Goal: Task Accomplishment & Management: Complete application form

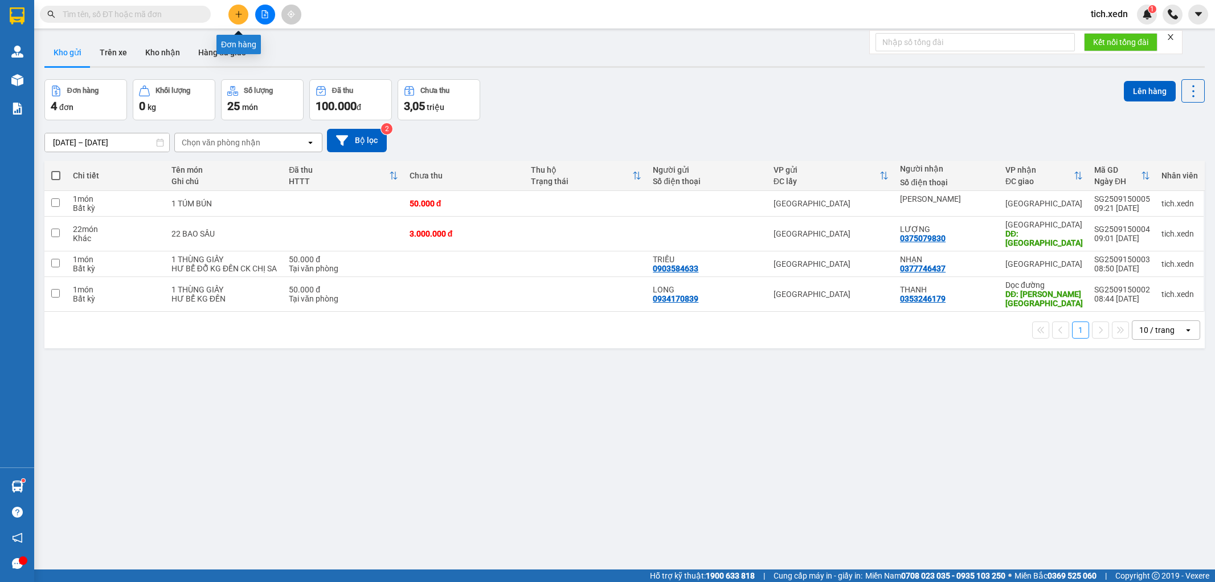
click at [242, 8] on button at bounding box center [238, 15] width 20 height 20
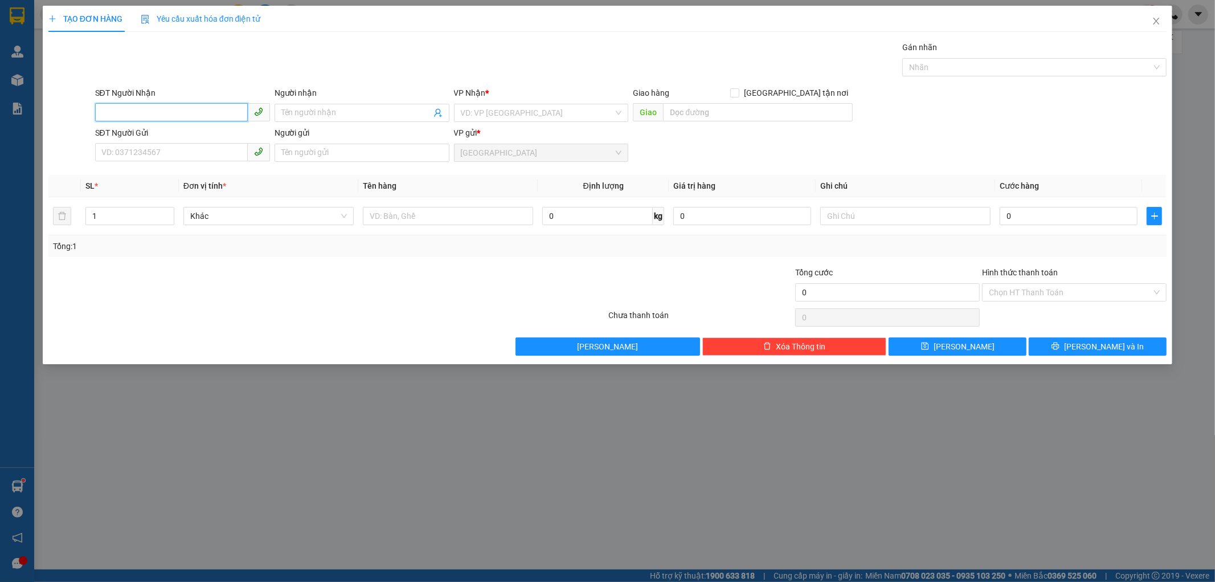
click at [150, 108] on input "SĐT Người Nhận" at bounding box center [171, 112] width 153 height 18
type input "1"
click at [140, 141] on div "0333959418 - NHÍM" at bounding box center [182, 135] width 161 height 13
type input "0333959418"
type input "NHÍM"
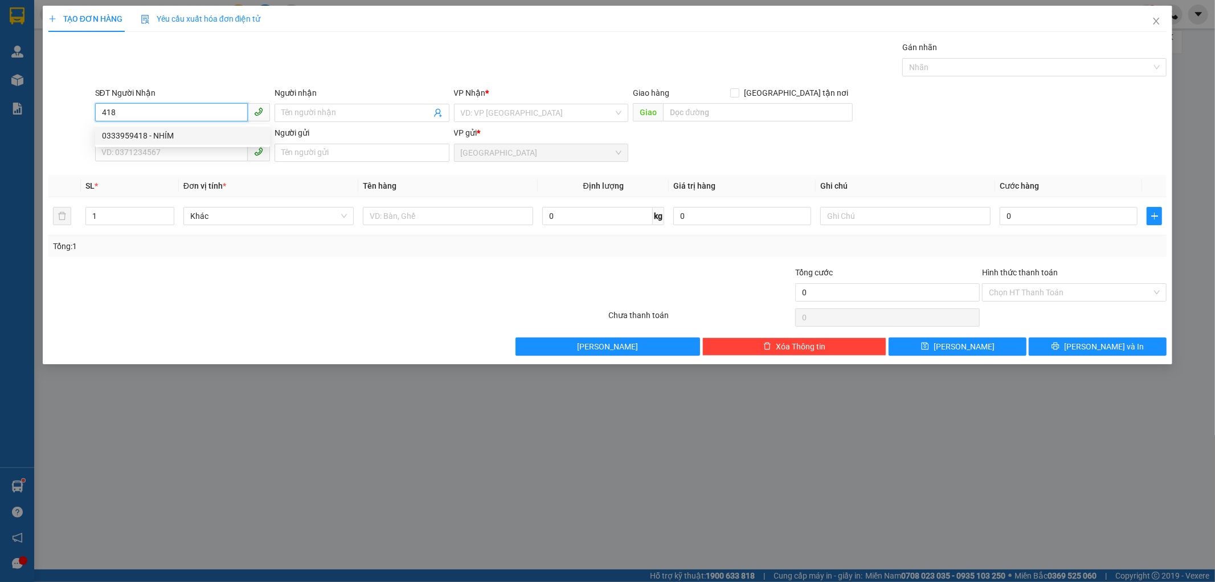
checkbox input "true"
type input "NHÂN LƯỢNG"
type input "50.000"
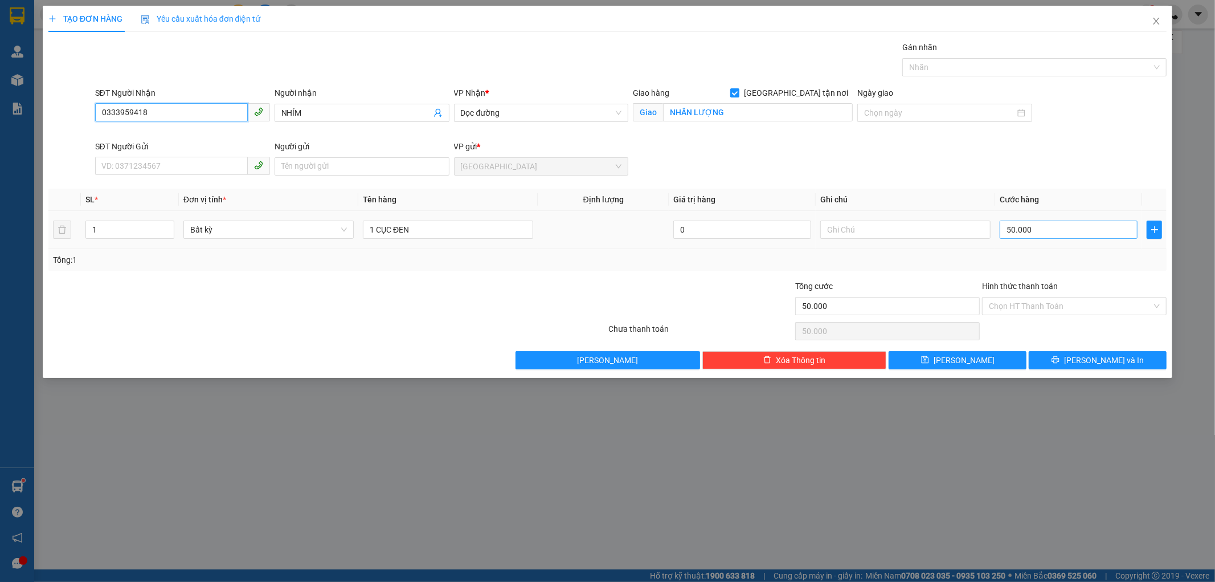
type input "0333959418"
click at [1023, 235] on input "50.000" at bounding box center [1069, 229] width 138 height 18
type input "6"
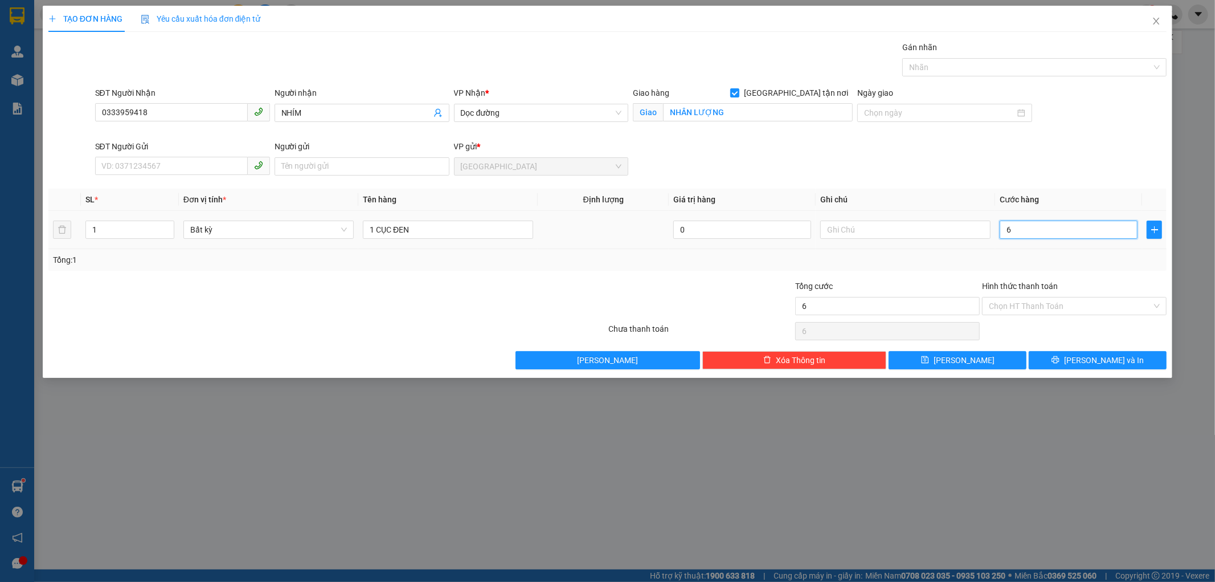
type input "60"
type input "60.000"
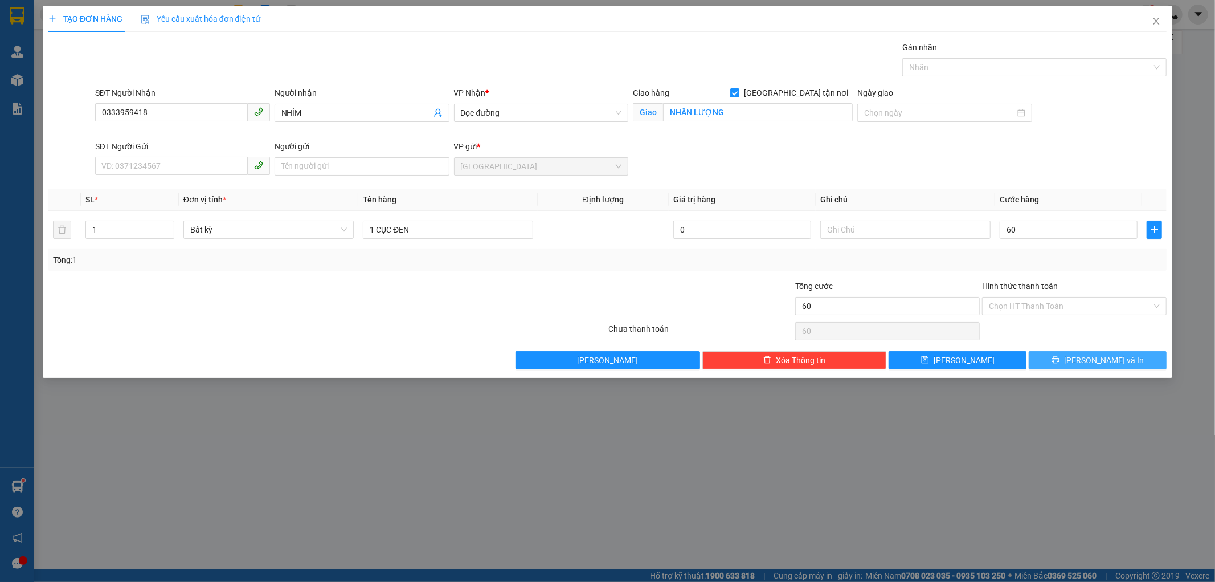
type input "60.000"
click at [1061, 365] on button "[PERSON_NAME] và In" at bounding box center [1098, 360] width 138 height 18
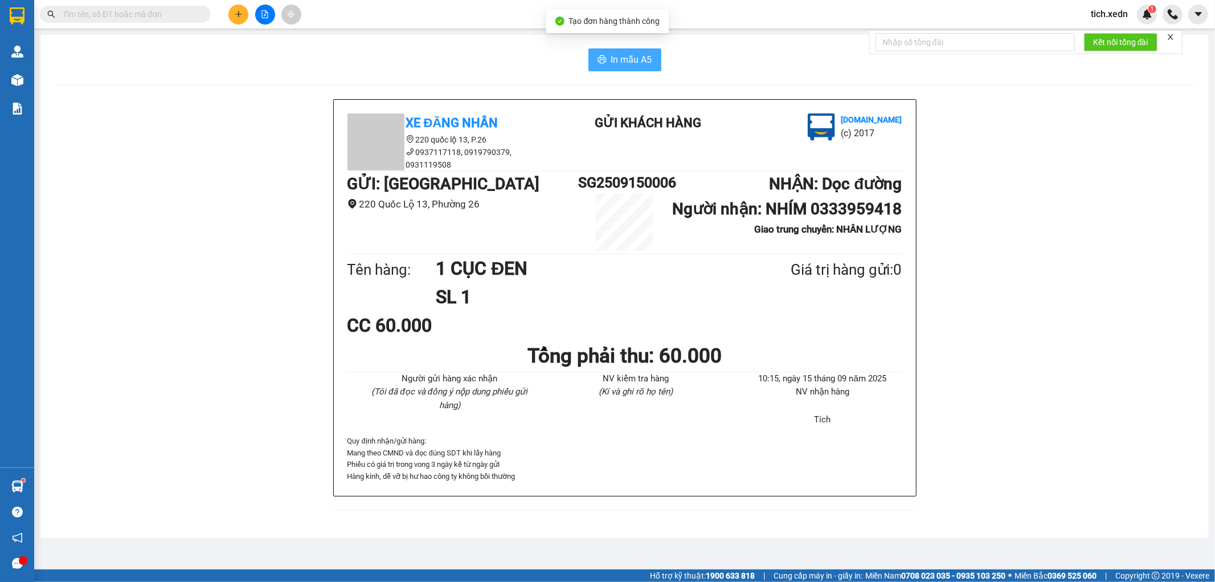
click at [611, 60] on span "In mẫu A5" at bounding box center [631, 59] width 41 height 14
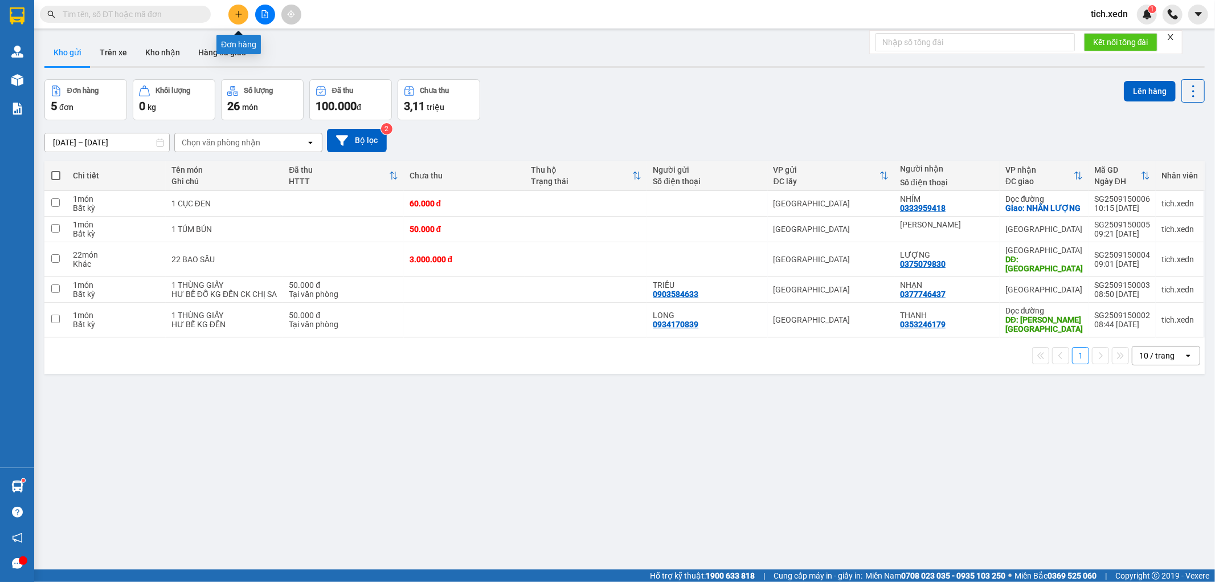
click at [238, 18] on icon "plus" at bounding box center [239, 14] width 8 height 8
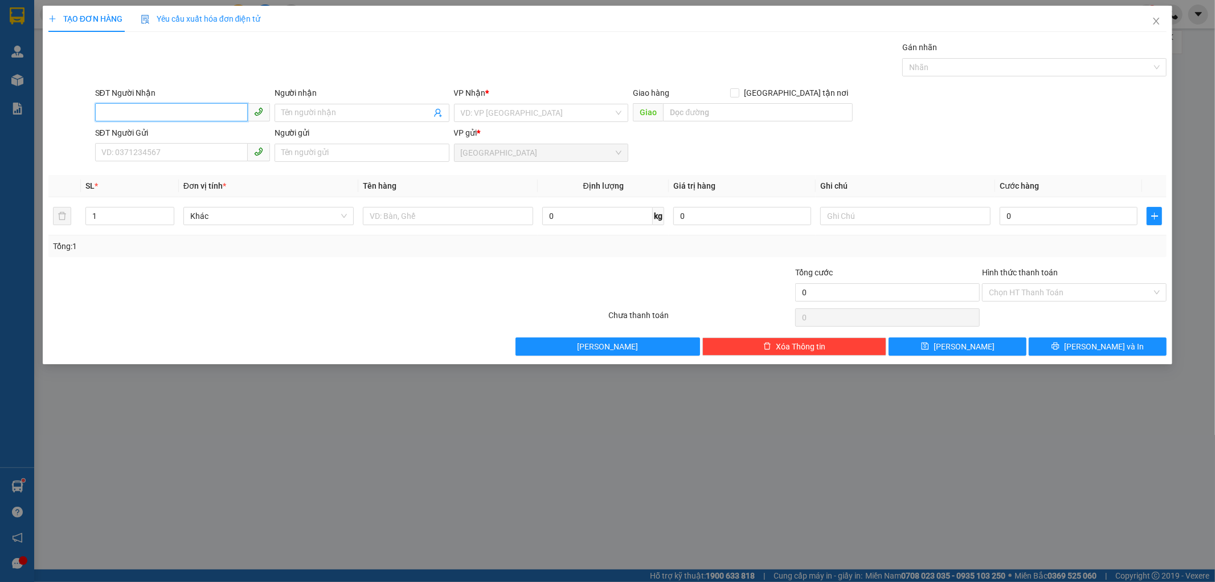
click at [131, 112] on input "SĐT Người Nhận" at bounding box center [171, 112] width 153 height 18
click at [134, 112] on input "SĐT Người Nhận" at bounding box center [171, 112] width 153 height 18
type input "8"
type input "0853998486"
click at [286, 105] on span at bounding box center [362, 113] width 175 height 18
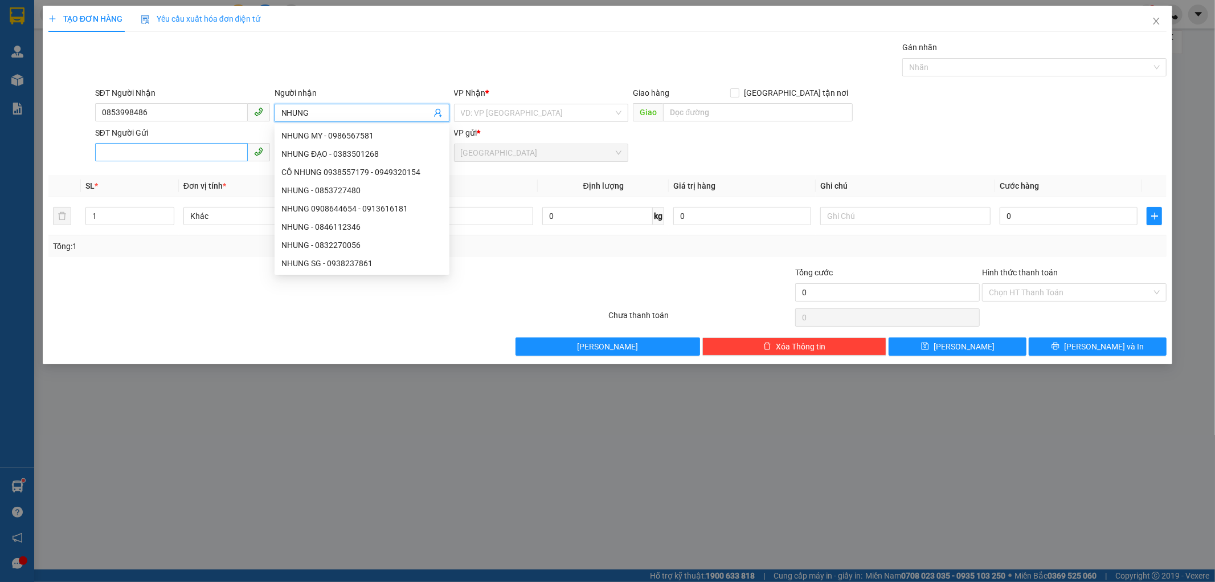
type input "NHUNG"
click at [115, 145] on input "SĐT Người Gửi" at bounding box center [171, 152] width 153 height 18
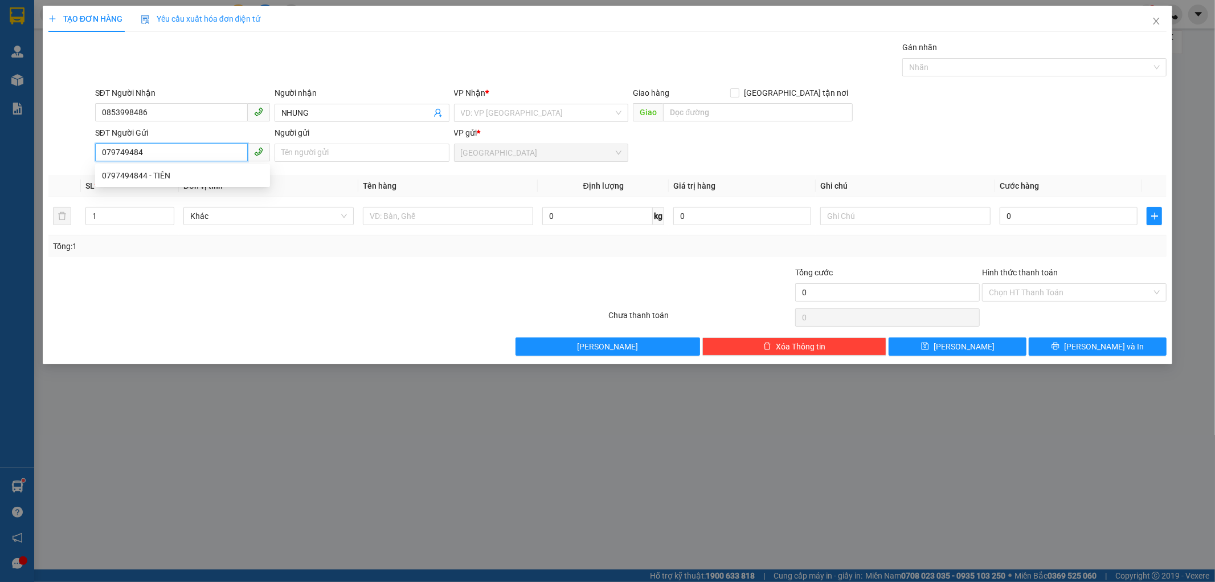
type input "0797494844"
click at [132, 175] on div "0797494844 - TIÊN" at bounding box center [182, 175] width 161 height 13
type input "TIÊN"
type input "40.000"
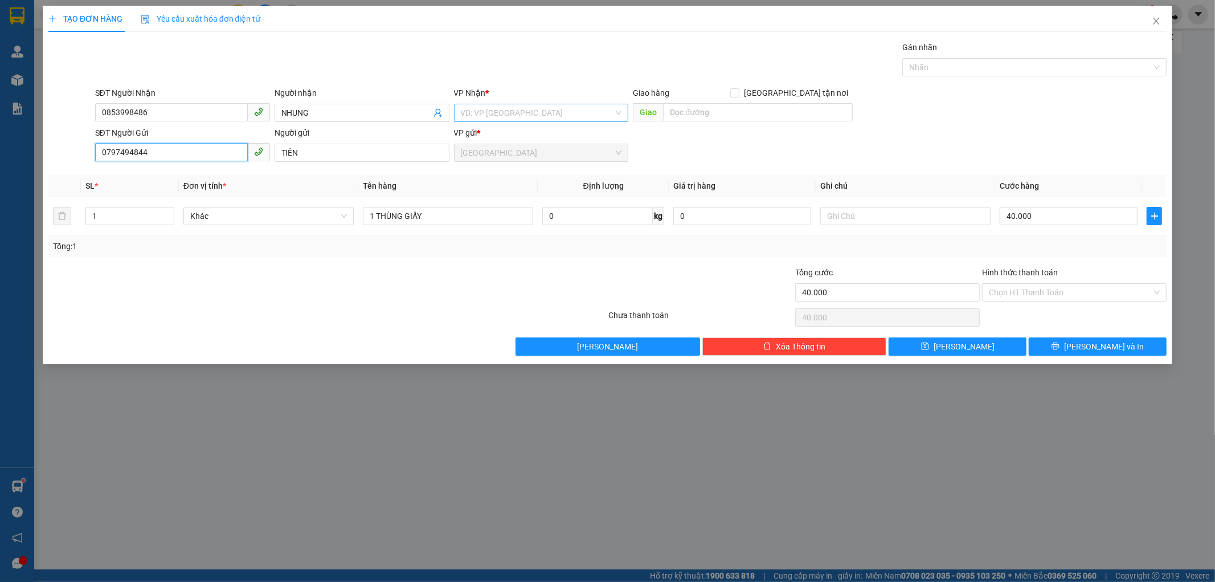
type input "0797494844"
click at [548, 114] on input "search" at bounding box center [537, 112] width 153 height 17
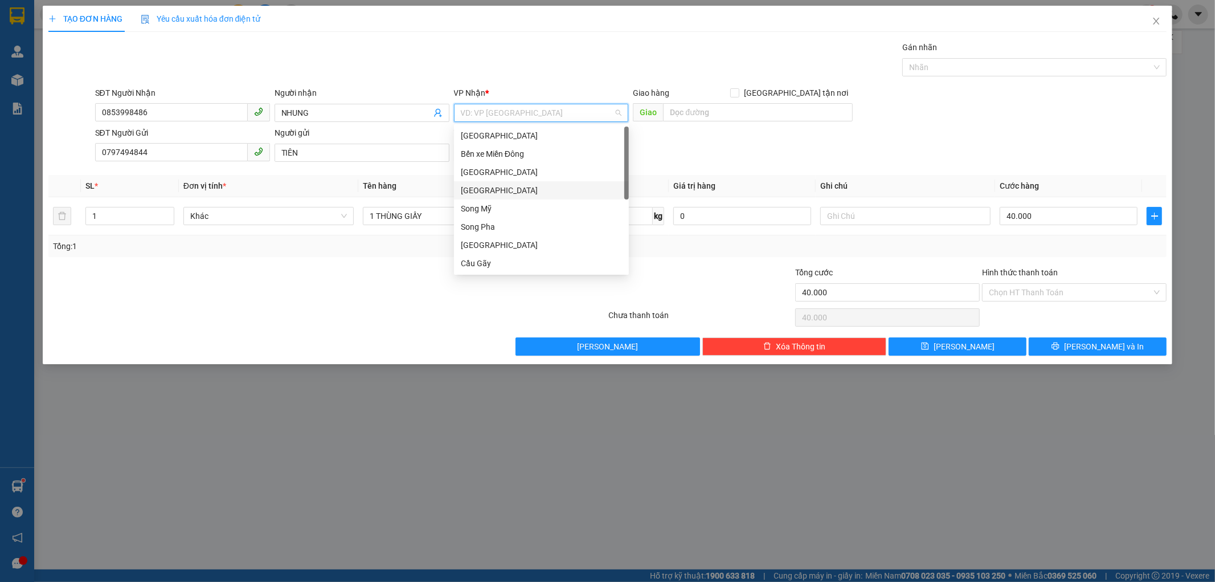
click at [494, 188] on div "[GEOGRAPHIC_DATA]" at bounding box center [541, 190] width 161 height 13
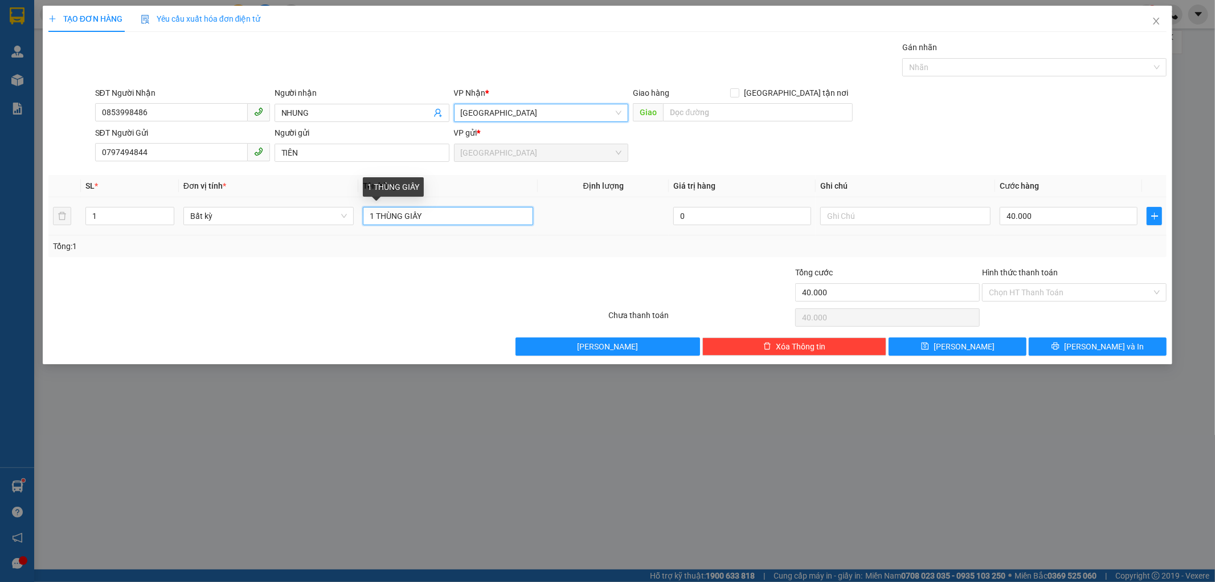
click at [429, 213] on input "1 THÙNG GIẤY" at bounding box center [448, 216] width 170 height 18
type input "1 BỊ VÀNG"
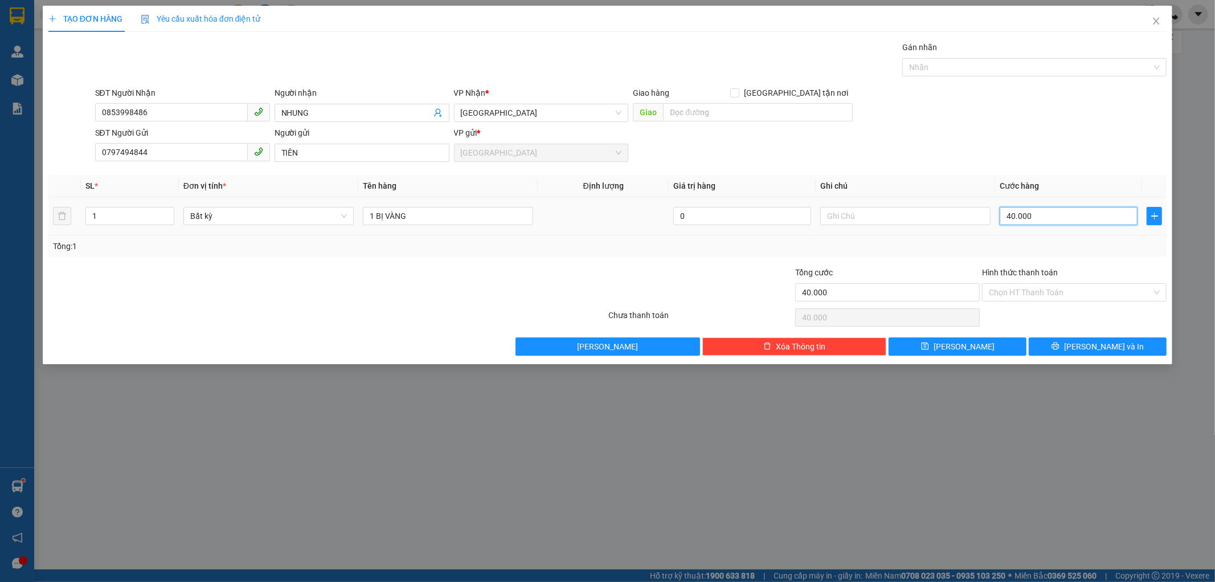
click at [1034, 219] on input "40.000" at bounding box center [1069, 216] width 138 height 18
type input "0"
type input "03"
type input "3"
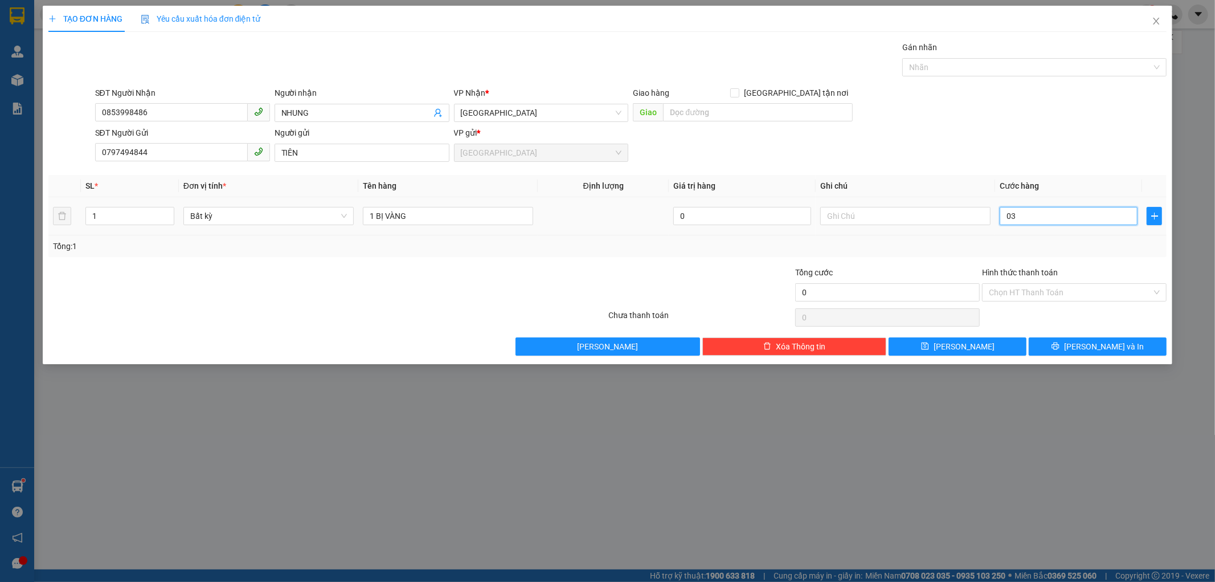
type input "3"
type input "030"
type input "30"
type input "030"
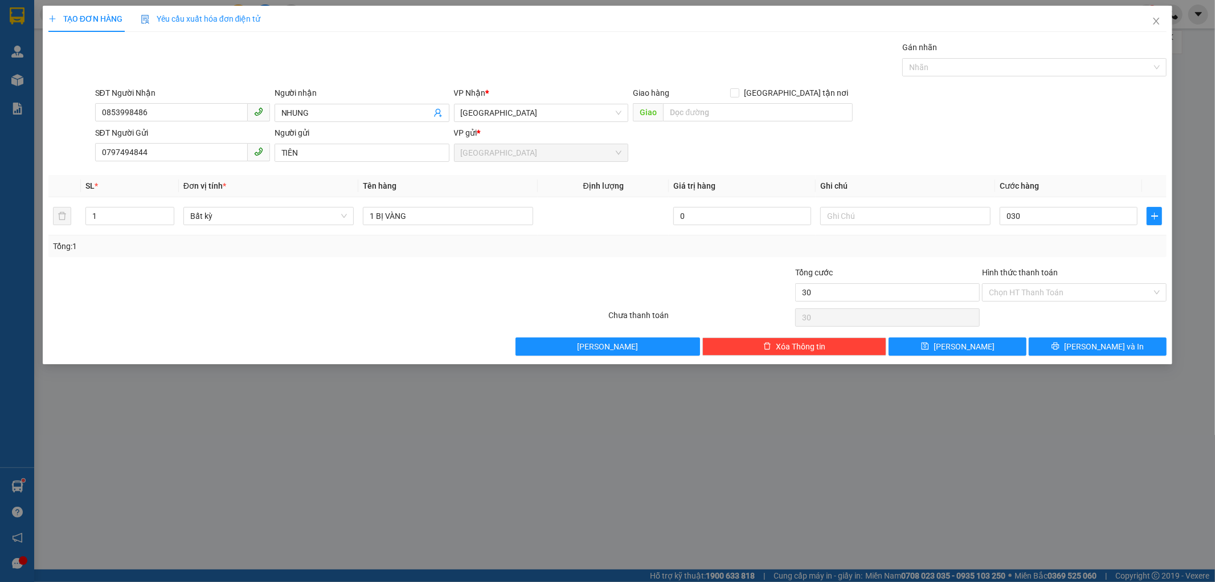
type input "30.000"
click at [1054, 240] on div "Tổng: 1" at bounding box center [608, 246] width 1110 height 13
click at [1063, 288] on input "Hình thức thanh toán" at bounding box center [1070, 292] width 163 height 17
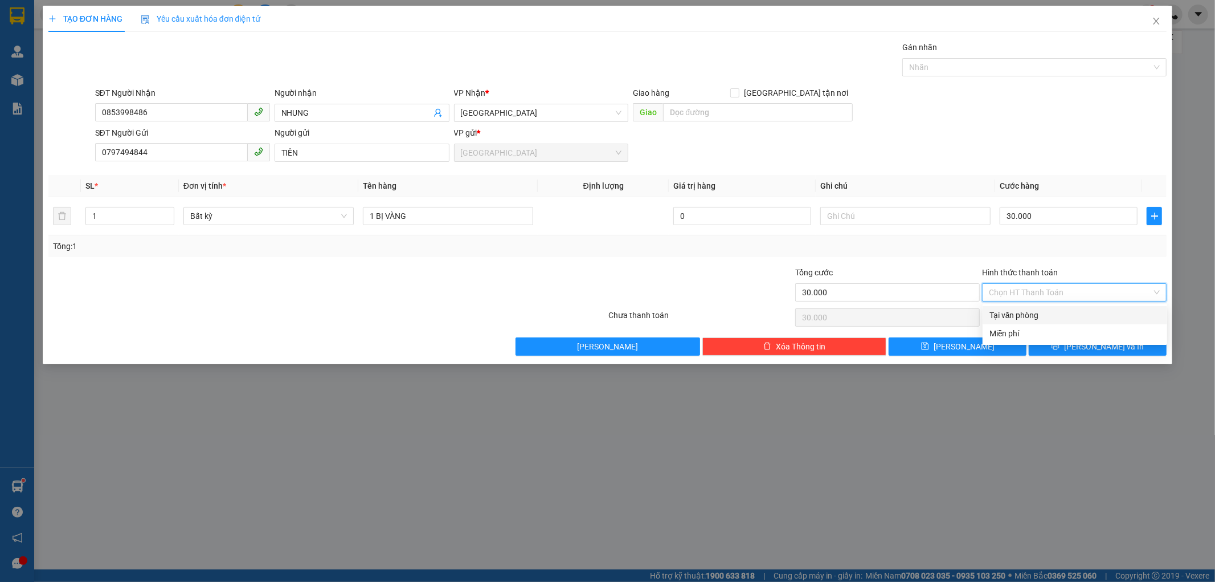
click at [1053, 320] on div "Tại văn phòng" at bounding box center [1074, 315] width 171 height 13
type input "0"
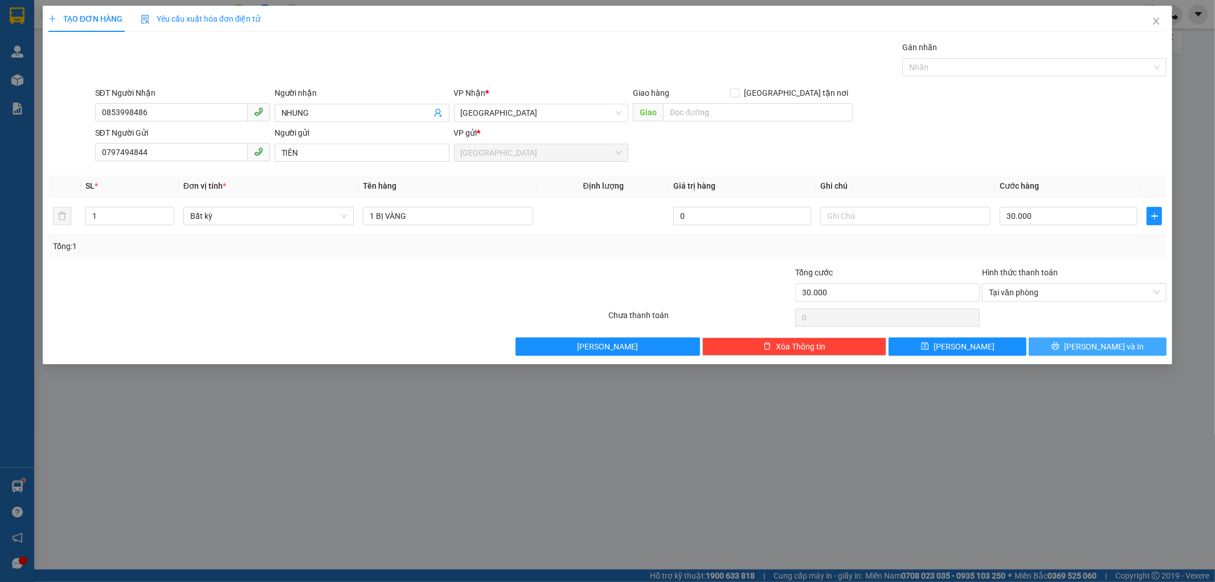
click at [1085, 345] on button "[PERSON_NAME] và In" at bounding box center [1098, 346] width 138 height 18
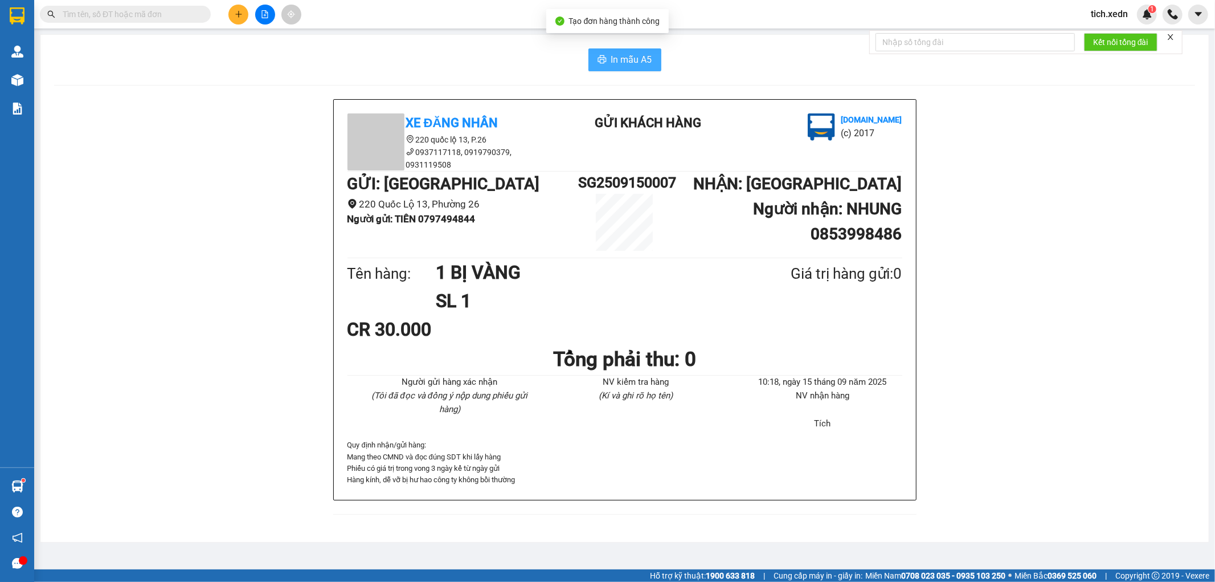
click at [618, 50] on button "In mẫu A5" at bounding box center [624, 59] width 73 height 23
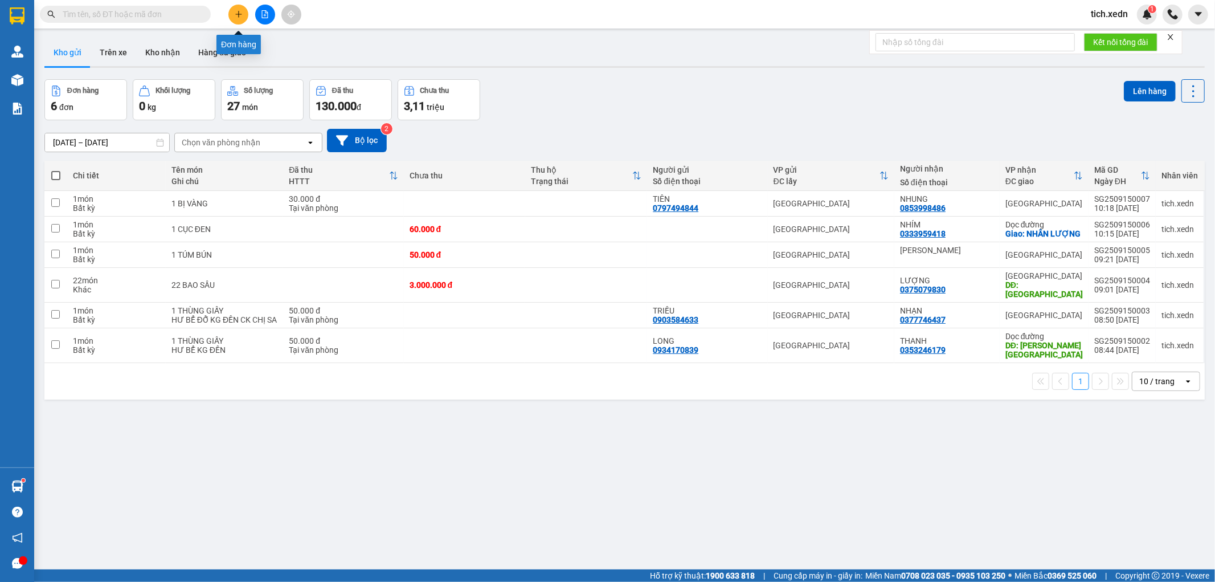
click at [238, 22] on button at bounding box center [238, 15] width 20 height 20
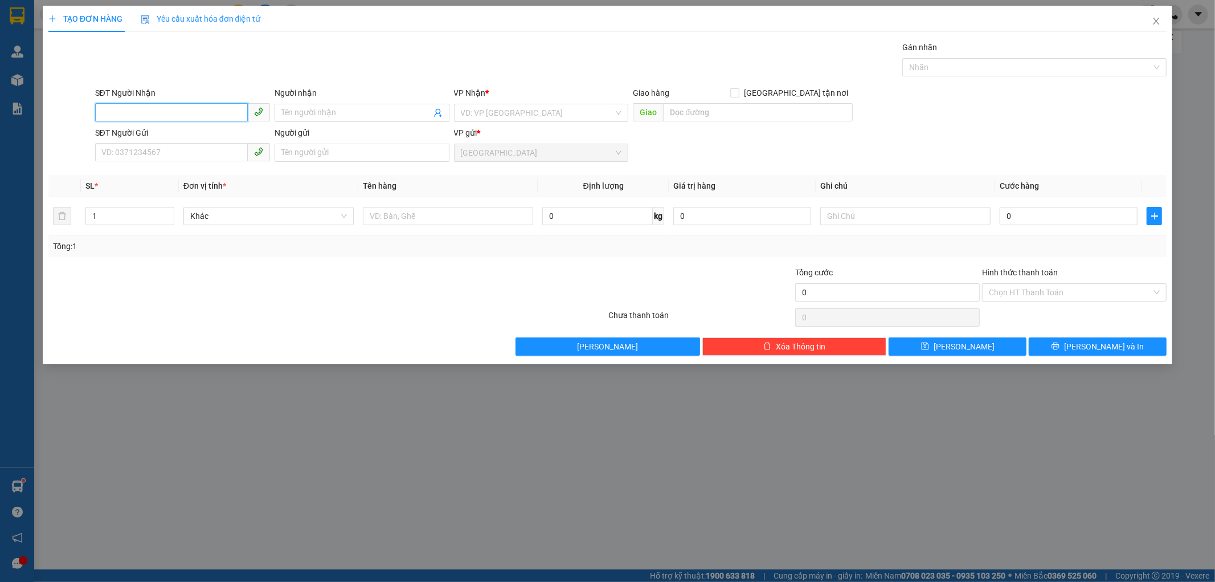
click at [160, 116] on input "SĐT Người Nhận" at bounding box center [171, 112] width 153 height 18
type input "0394134344"
click at [210, 133] on div "0394134344 - THUỶ" at bounding box center [182, 135] width 161 height 13
type input "THUỶ"
type input "40.000"
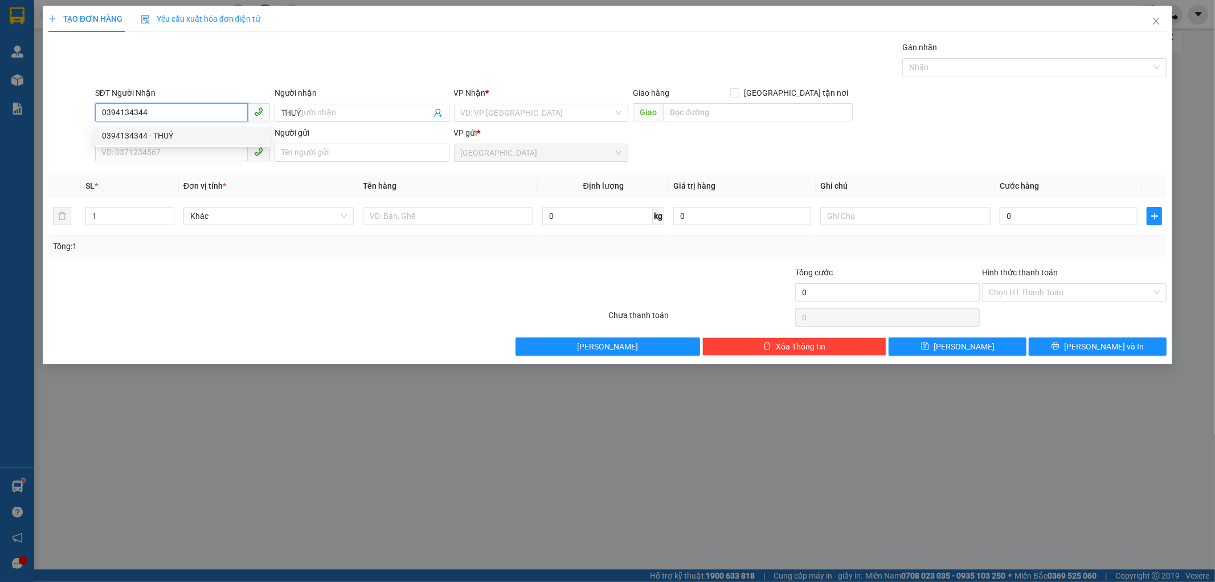
type input "40.000"
type input "0394134344"
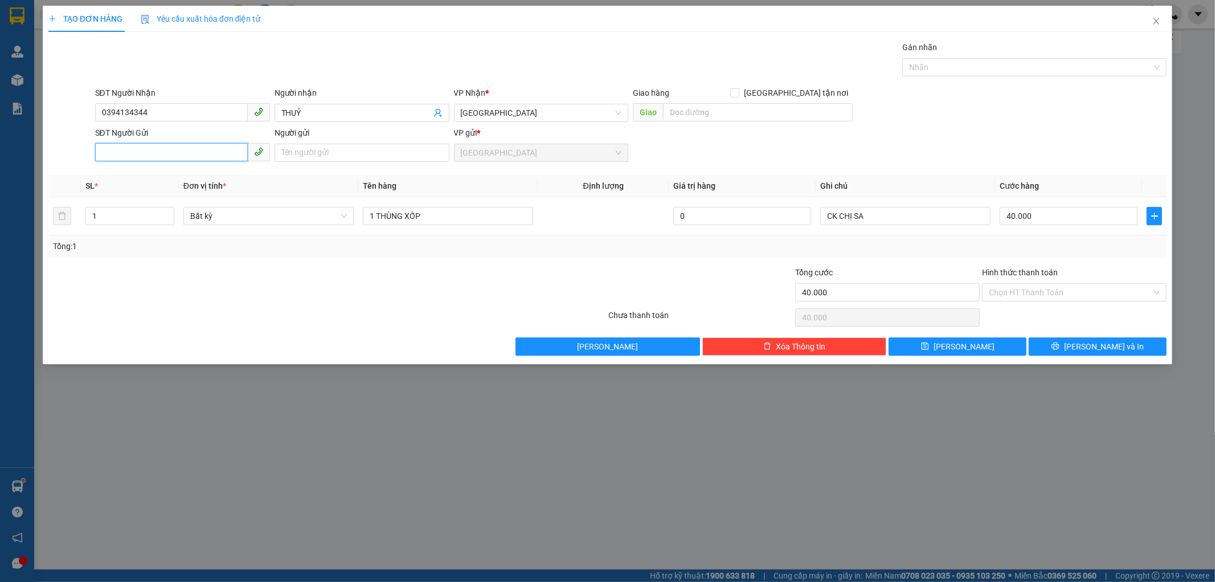
click at [174, 156] on input "SĐT Người Gửi" at bounding box center [171, 152] width 153 height 18
click at [178, 192] on div "0356299293 - TÍN" at bounding box center [182, 193] width 161 height 13
type input "0356299293"
type input "TÍN"
type input "30.000"
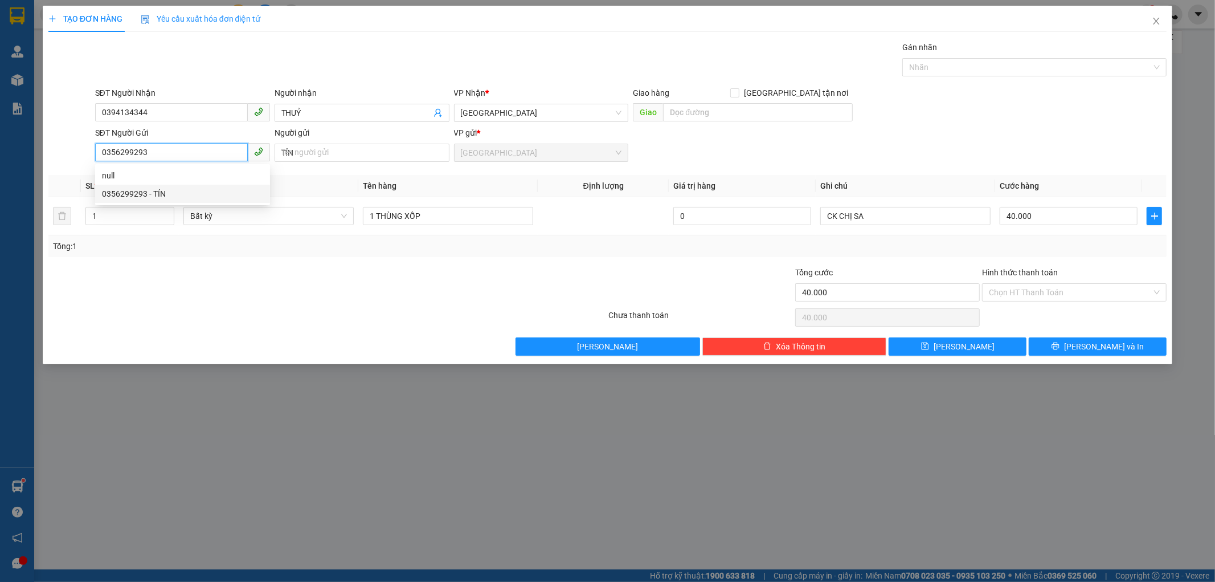
type input "30.000"
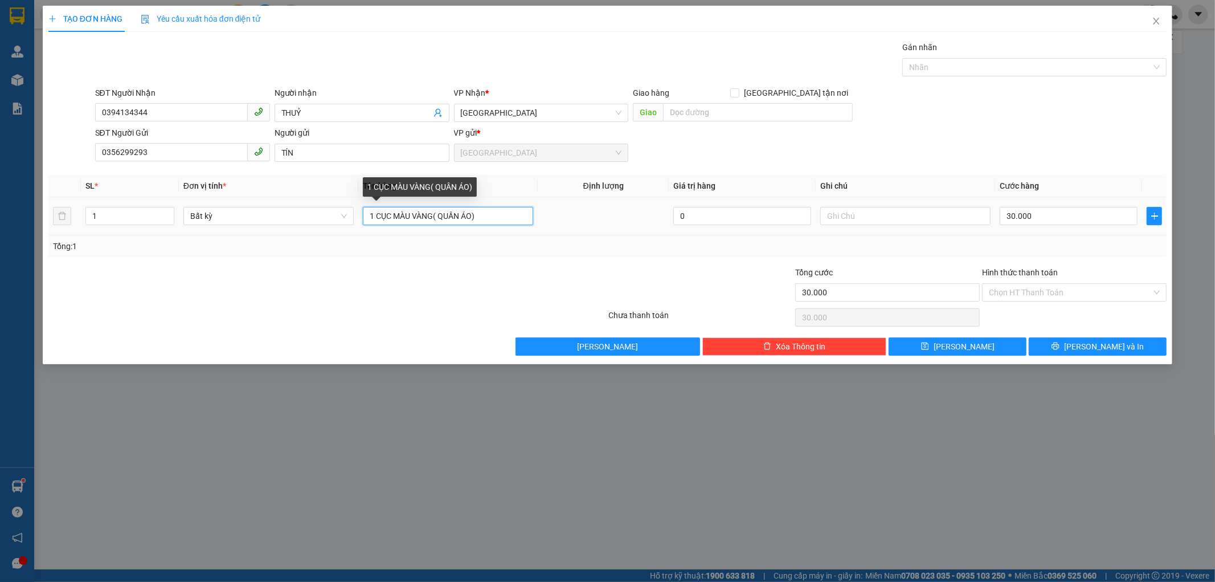
click at [487, 216] on input "1 CỤC MÀU VÀNG( QUẦN ÁO)" at bounding box center [448, 216] width 170 height 18
click at [487, 216] on input "1 CỤC MÀU XẤM" at bounding box center [448, 216] width 170 height 18
click at [374, 215] on input "1 CỤC MÀU XÁM" at bounding box center [448, 216] width 170 height 18
type input "2 CỤC MÀU XÁM"
type input "2"
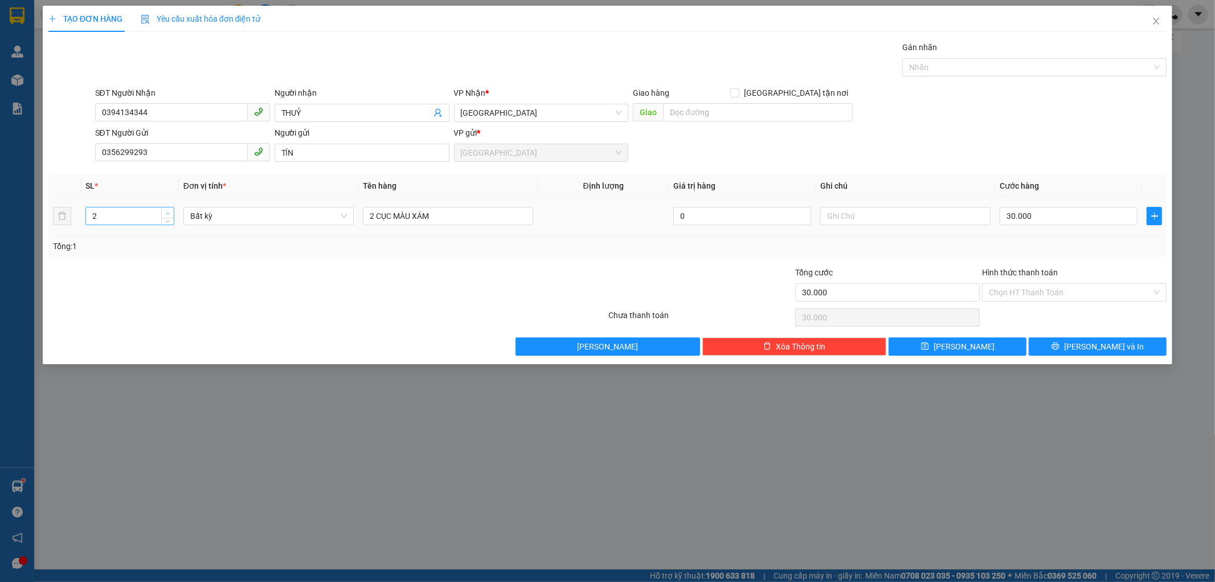
click at [169, 211] on icon "up" at bounding box center [168, 213] width 4 height 4
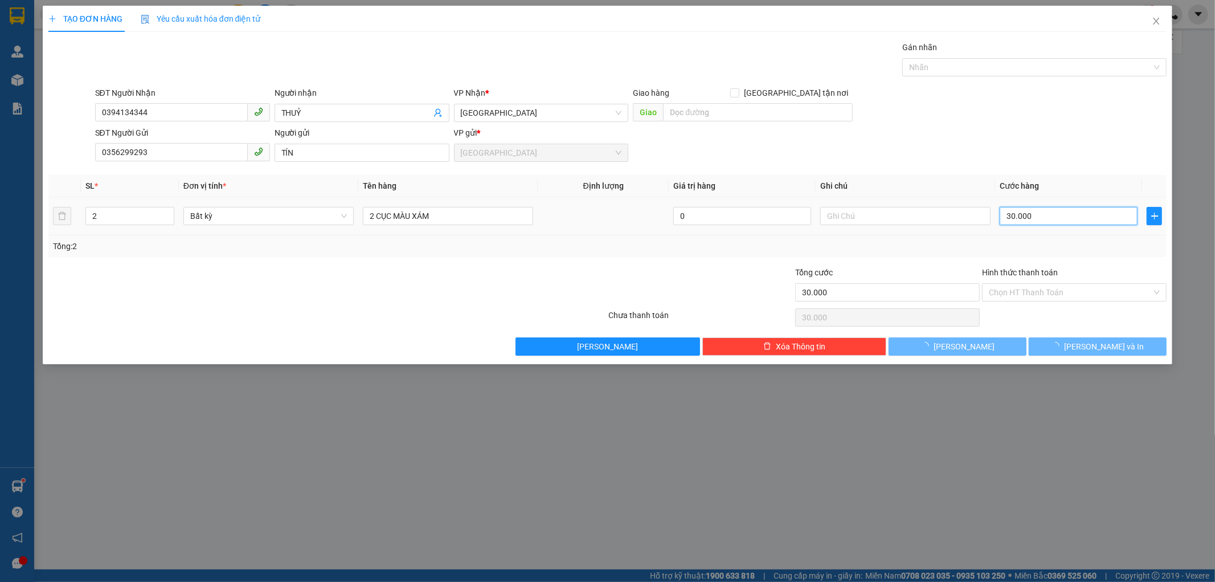
click at [1040, 212] on input "30.000" at bounding box center [1069, 216] width 138 height 18
type input "0"
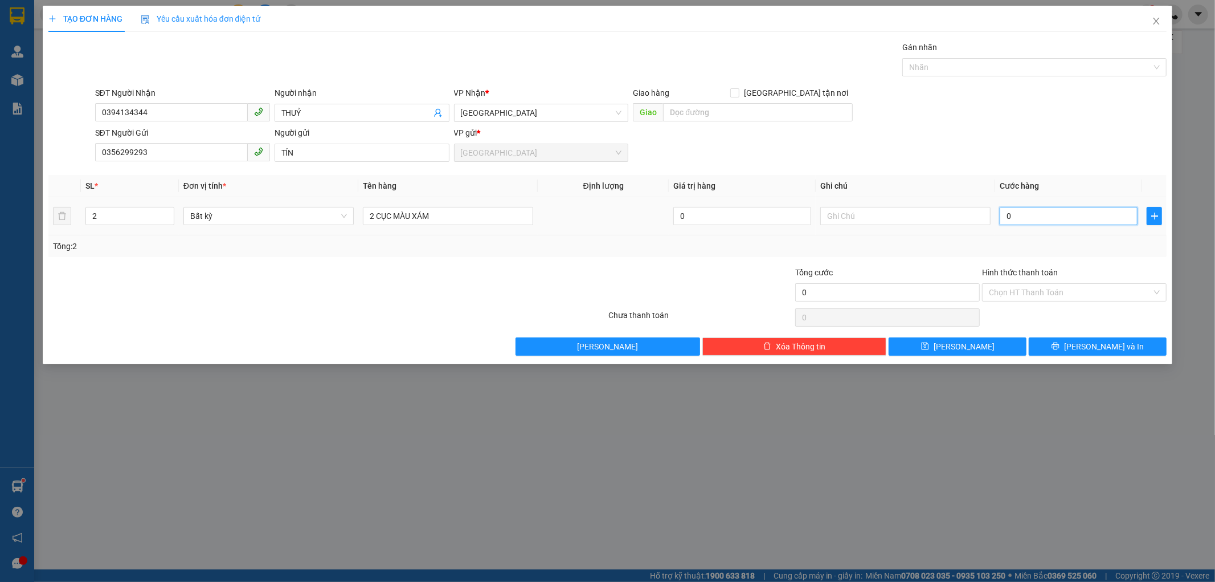
type input "01"
type input "1"
type input "010"
type input "10"
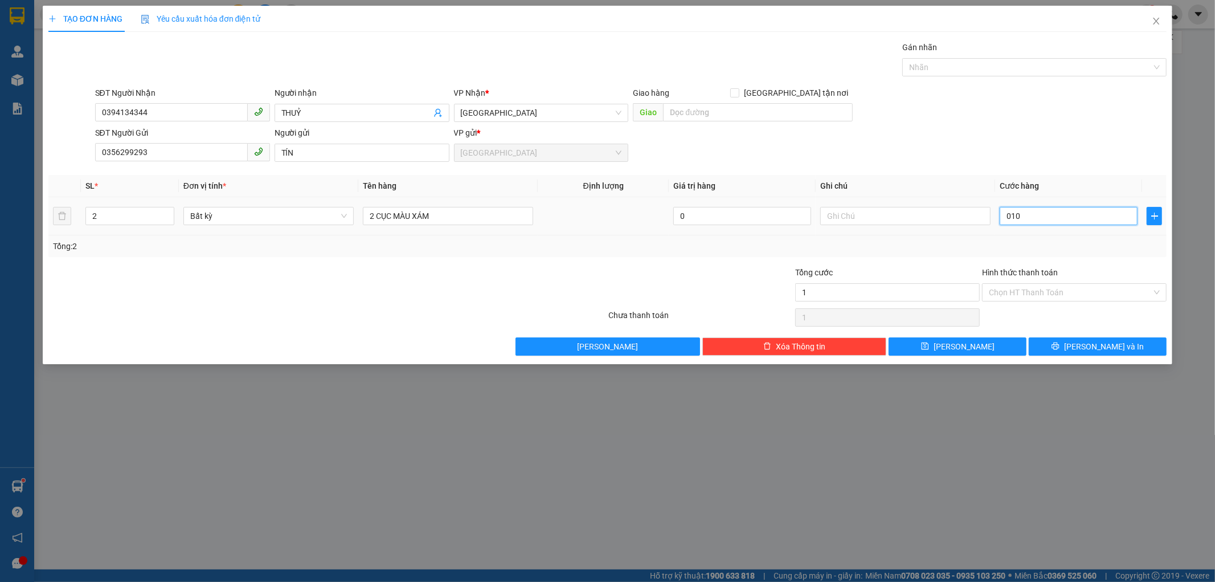
type input "10"
type input "0.100"
type input "100"
type input "0.100"
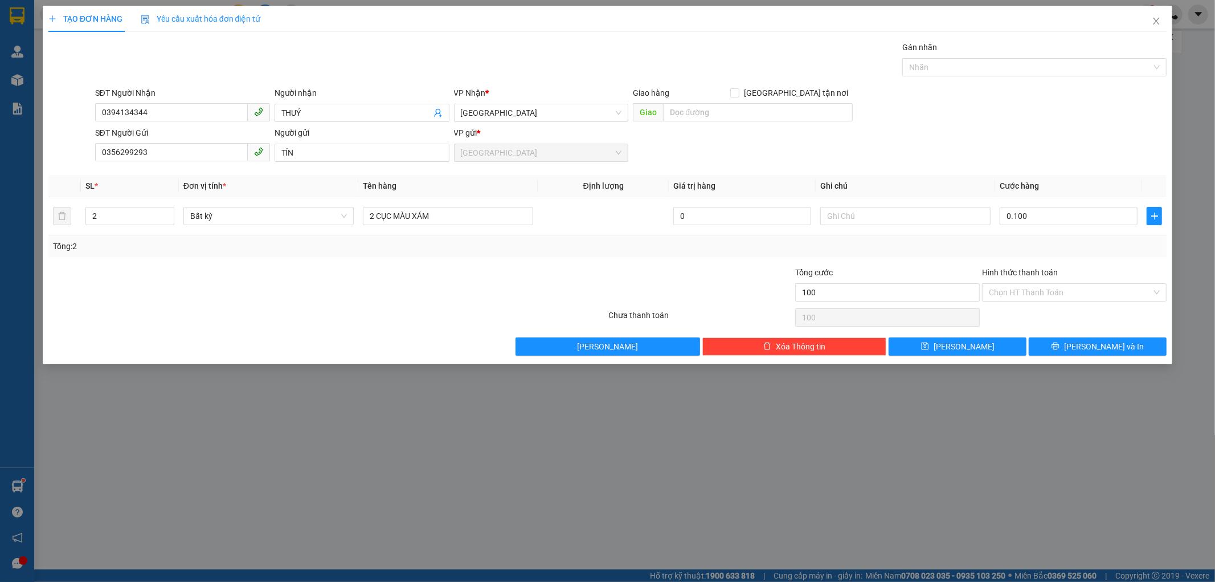
type input "100.000"
drag, startPoint x: 1048, startPoint y: 251, endPoint x: 1044, endPoint y: 246, distance: 6.5
click at [1048, 251] on div "Tổng: 2" at bounding box center [608, 246] width 1110 height 13
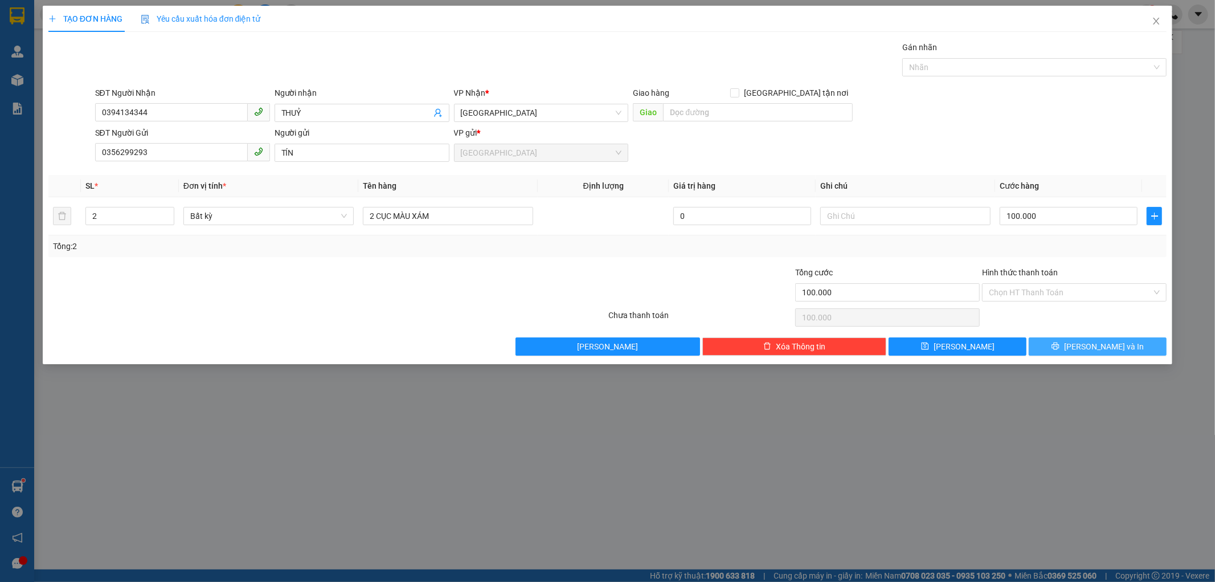
click at [1060, 349] on icon "printer" at bounding box center [1056, 346] width 8 height 8
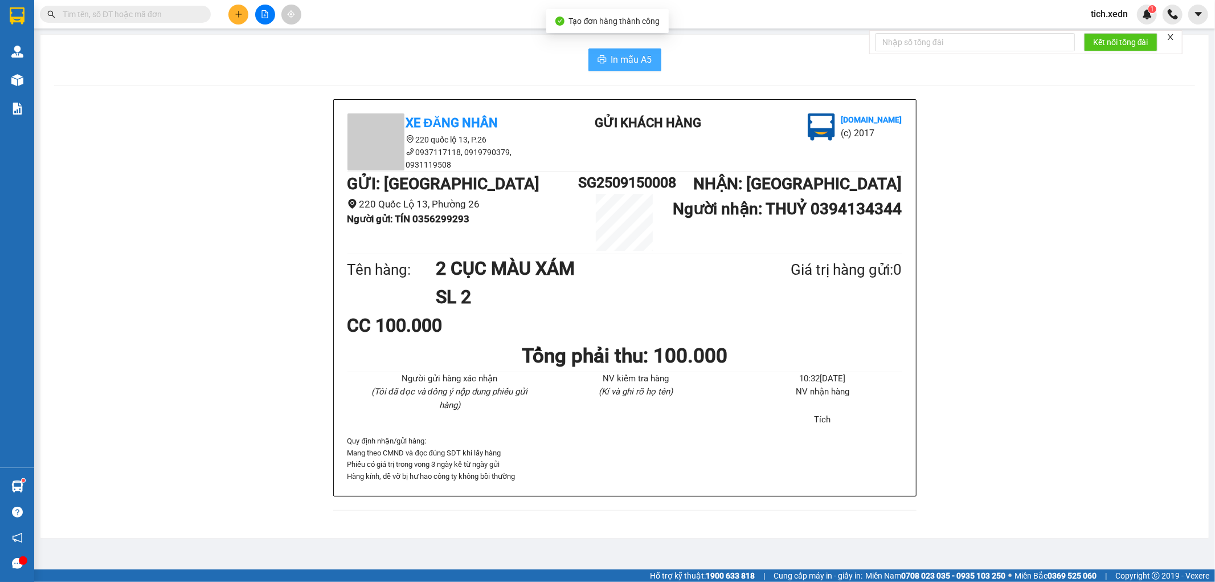
click at [629, 58] on span "In mẫu A5" at bounding box center [631, 59] width 41 height 14
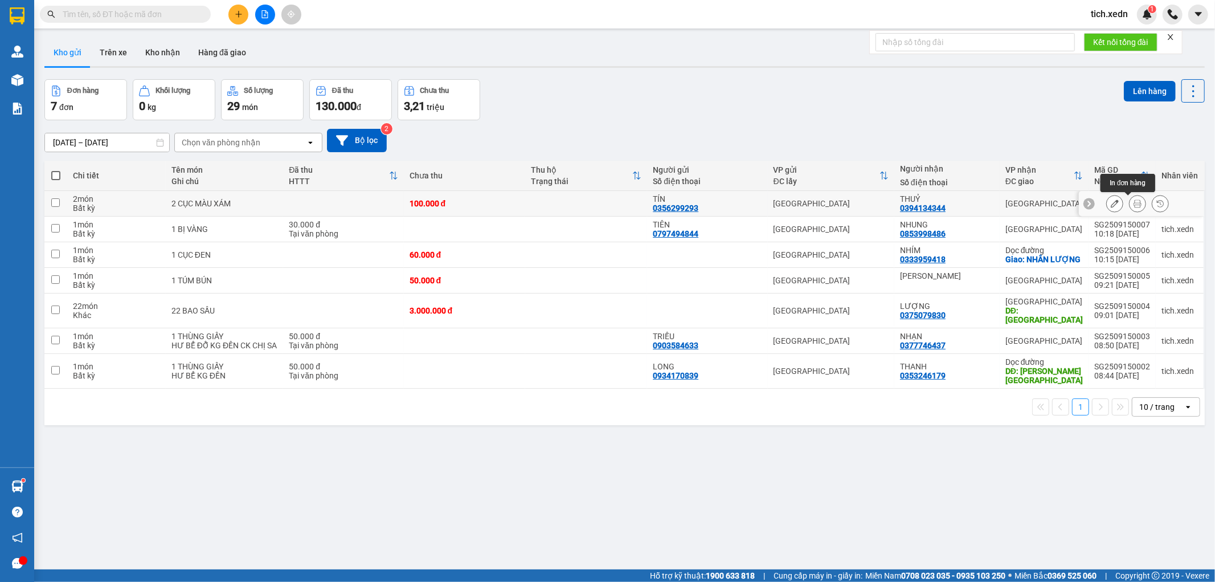
click at [1134, 204] on icon at bounding box center [1138, 203] width 8 height 8
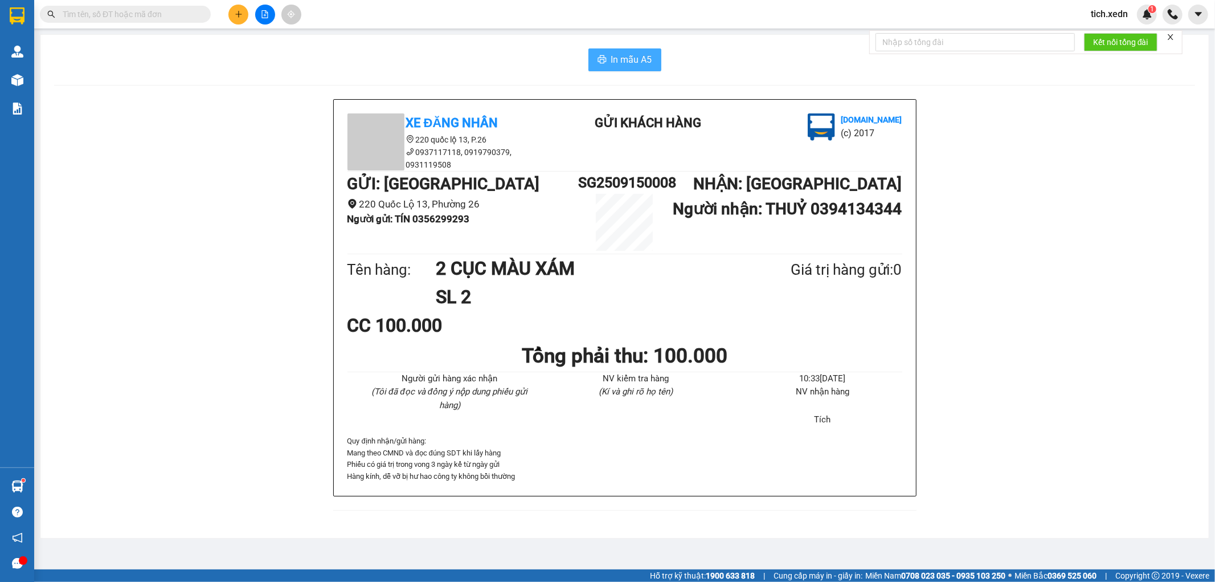
click at [637, 61] on span "In mẫu A5" at bounding box center [631, 59] width 41 height 14
